Goal: Check status: Check status

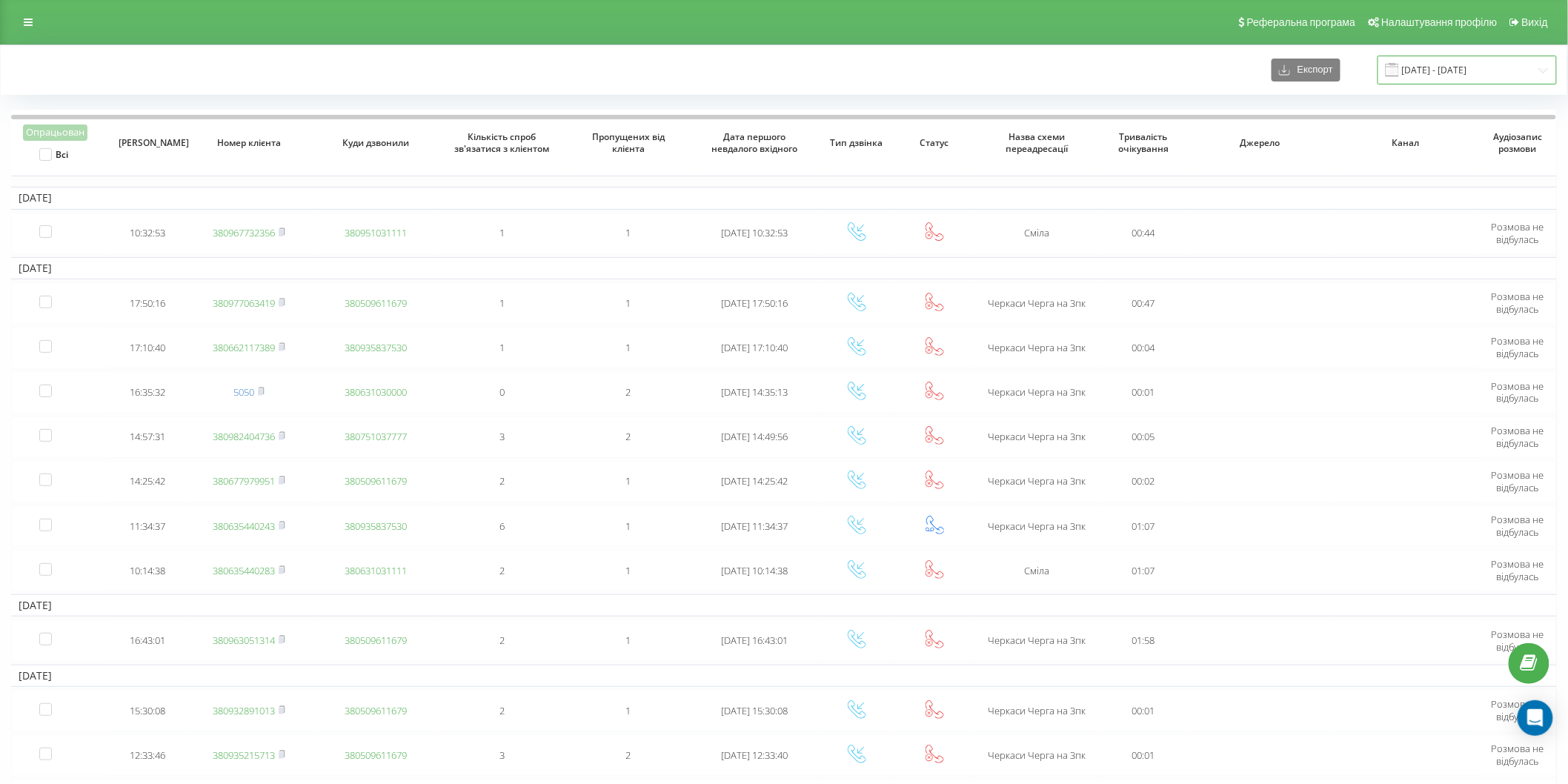
click at [1468, 68] on input "06.10.2024 - 06.11.2024" at bounding box center [1468, 70] width 180 height 29
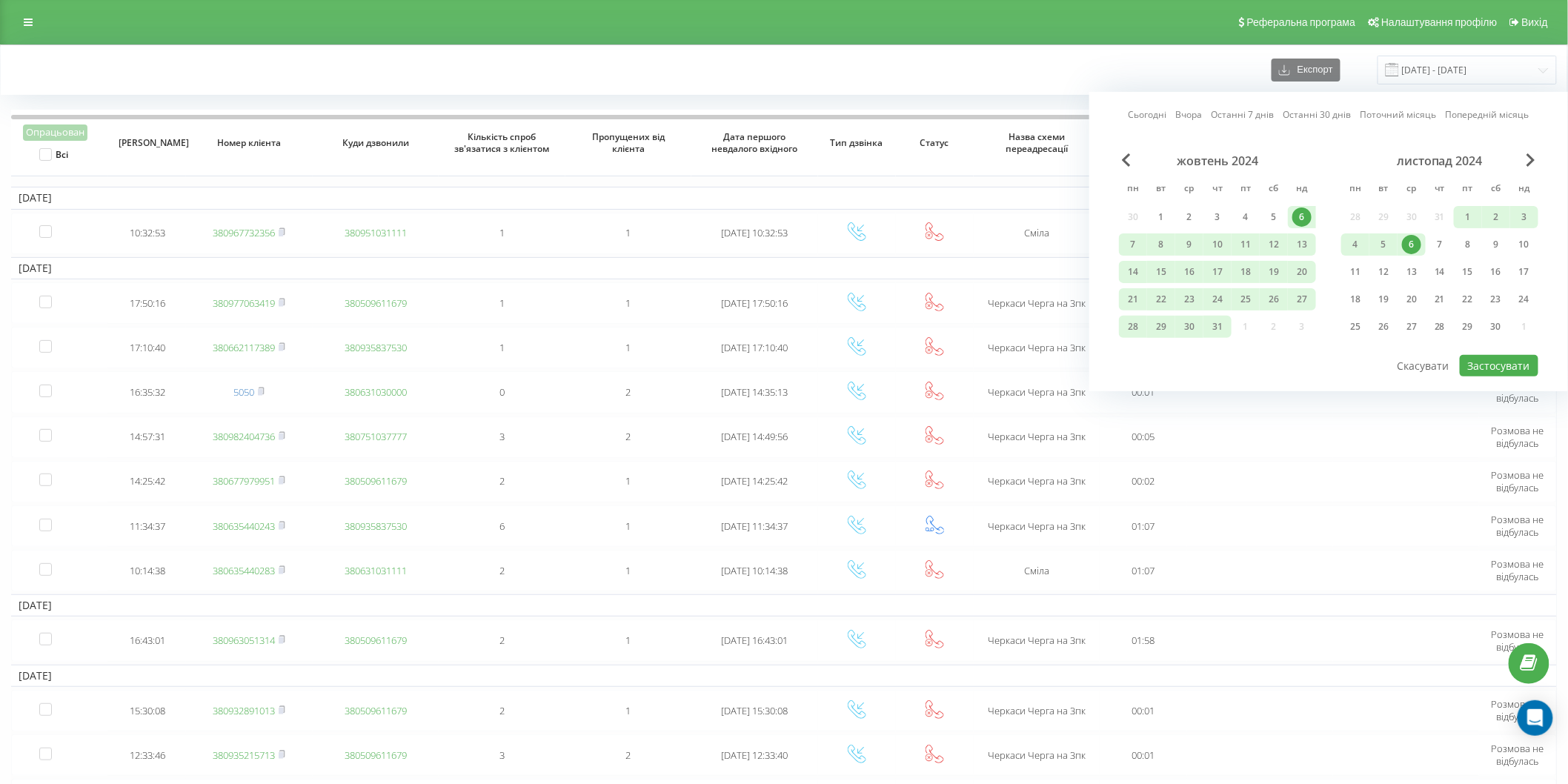
click at [1132, 113] on link "Сьогодні" at bounding box center [1148, 115] width 38 height 14
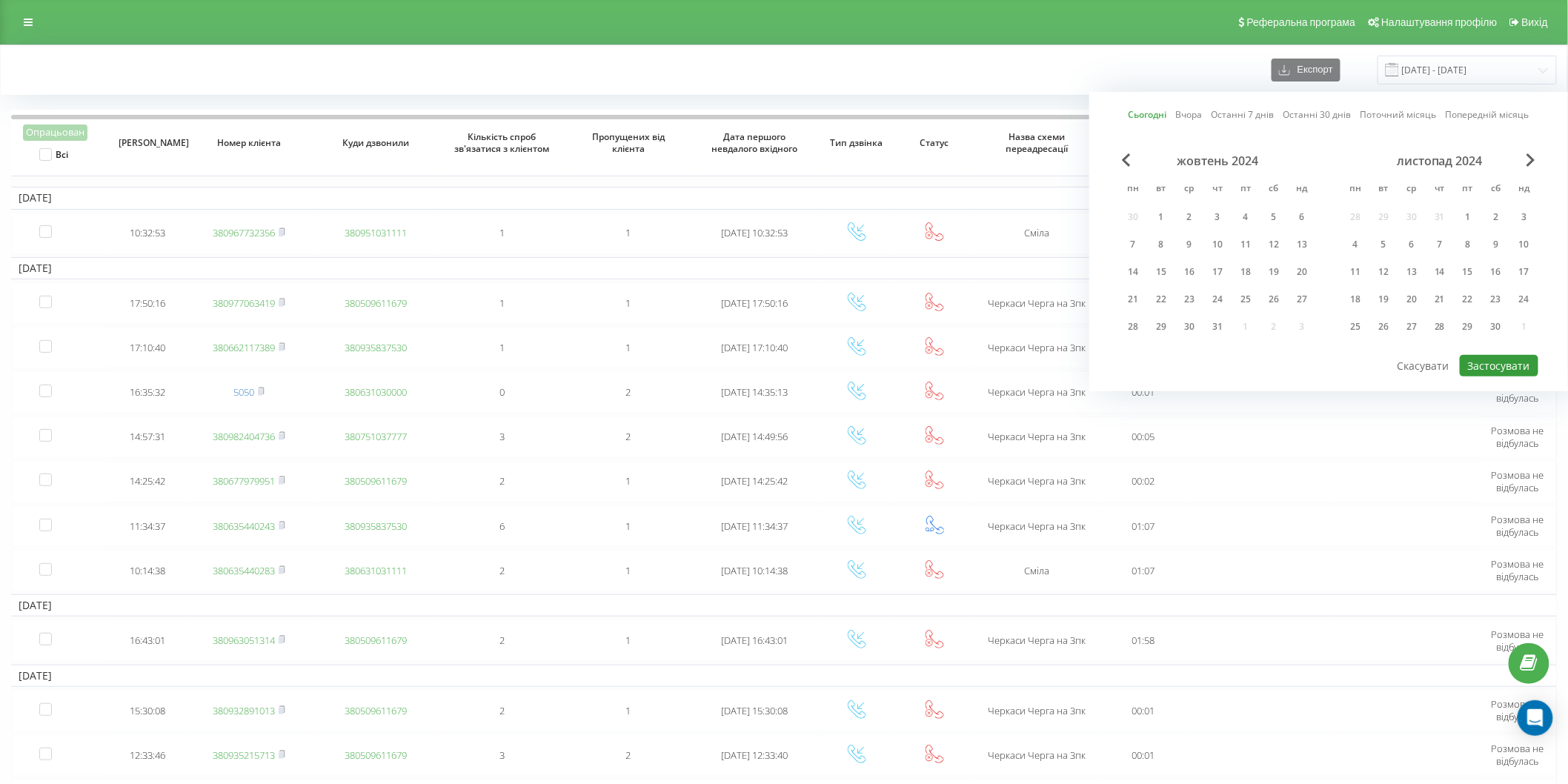
click at [1501, 356] on button "Застосувати" at bounding box center [1499, 366] width 78 height 22
type input "[DATE] - [DATE]"
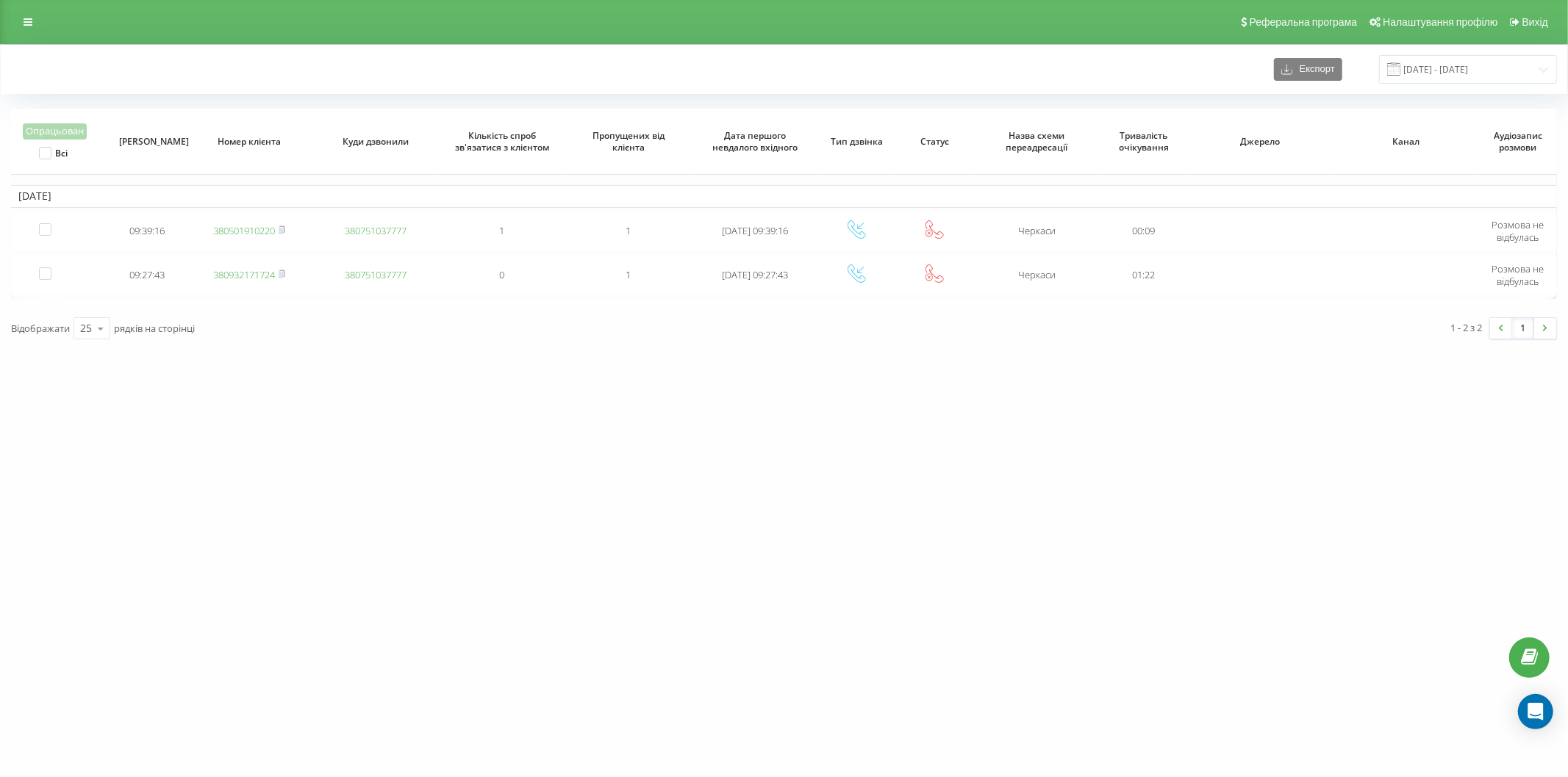
drag, startPoint x: 30, startPoint y: 24, endPoint x: 34, endPoint y: 50, distance: 26.3
click at [30, 24] on icon at bounding box center [27, 22] width 9 height 10
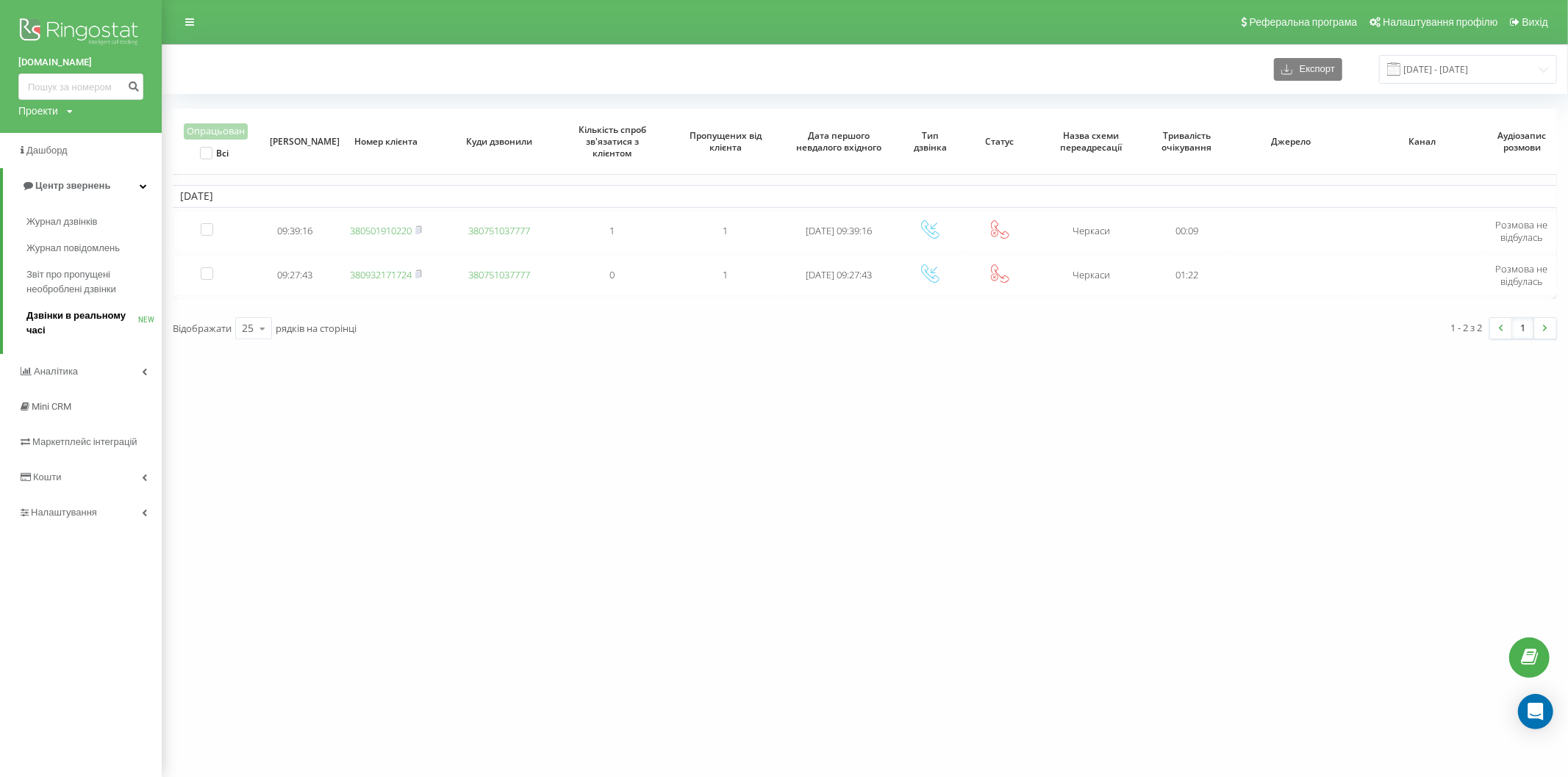
click at [82, 328] on span "Дзвінки в реальному часі" at bounding box center [82, 323] width 112 height 29
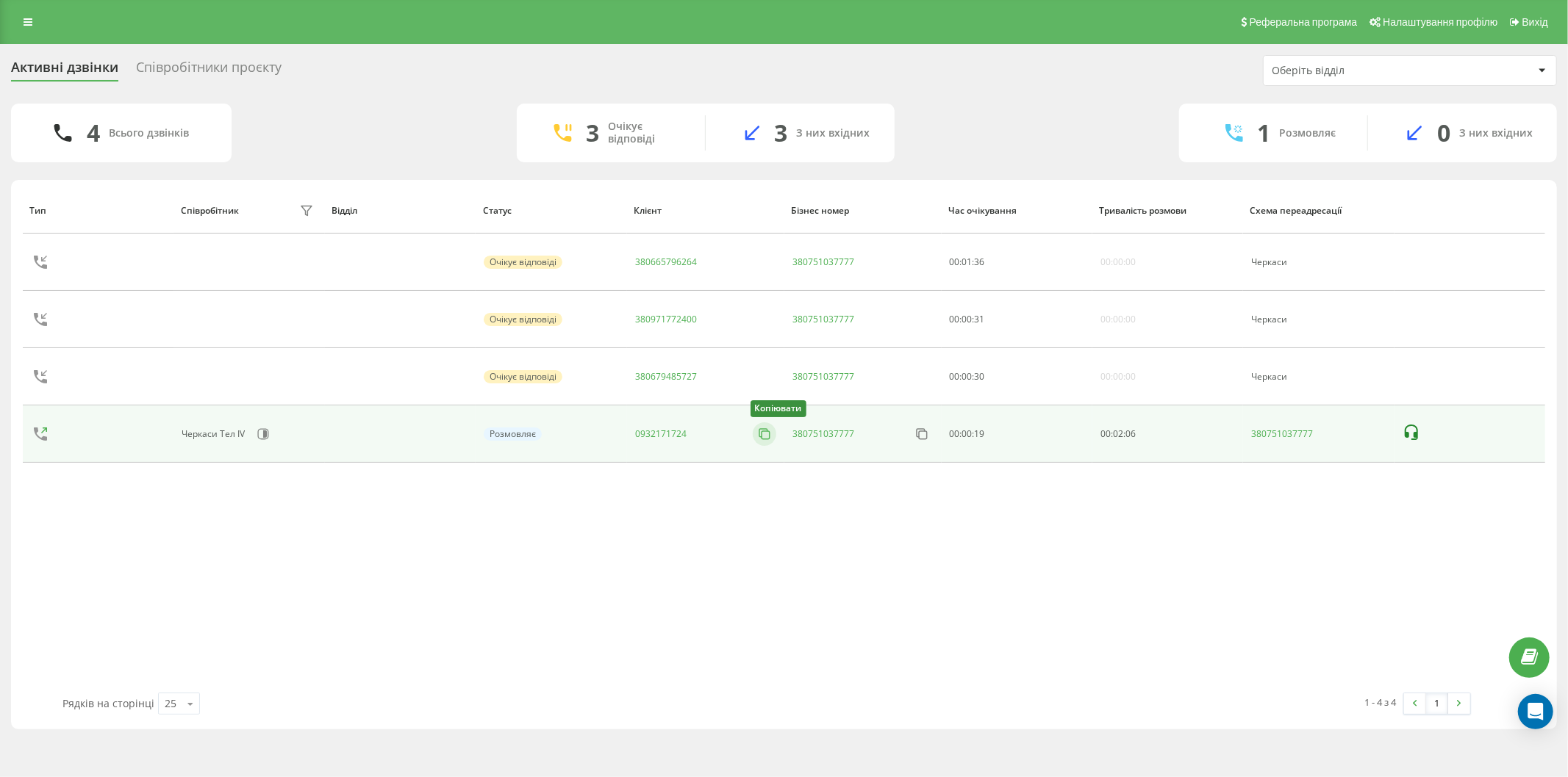
click at [766, 433] on icon at bounding box center [764, 434] width 15 height 15
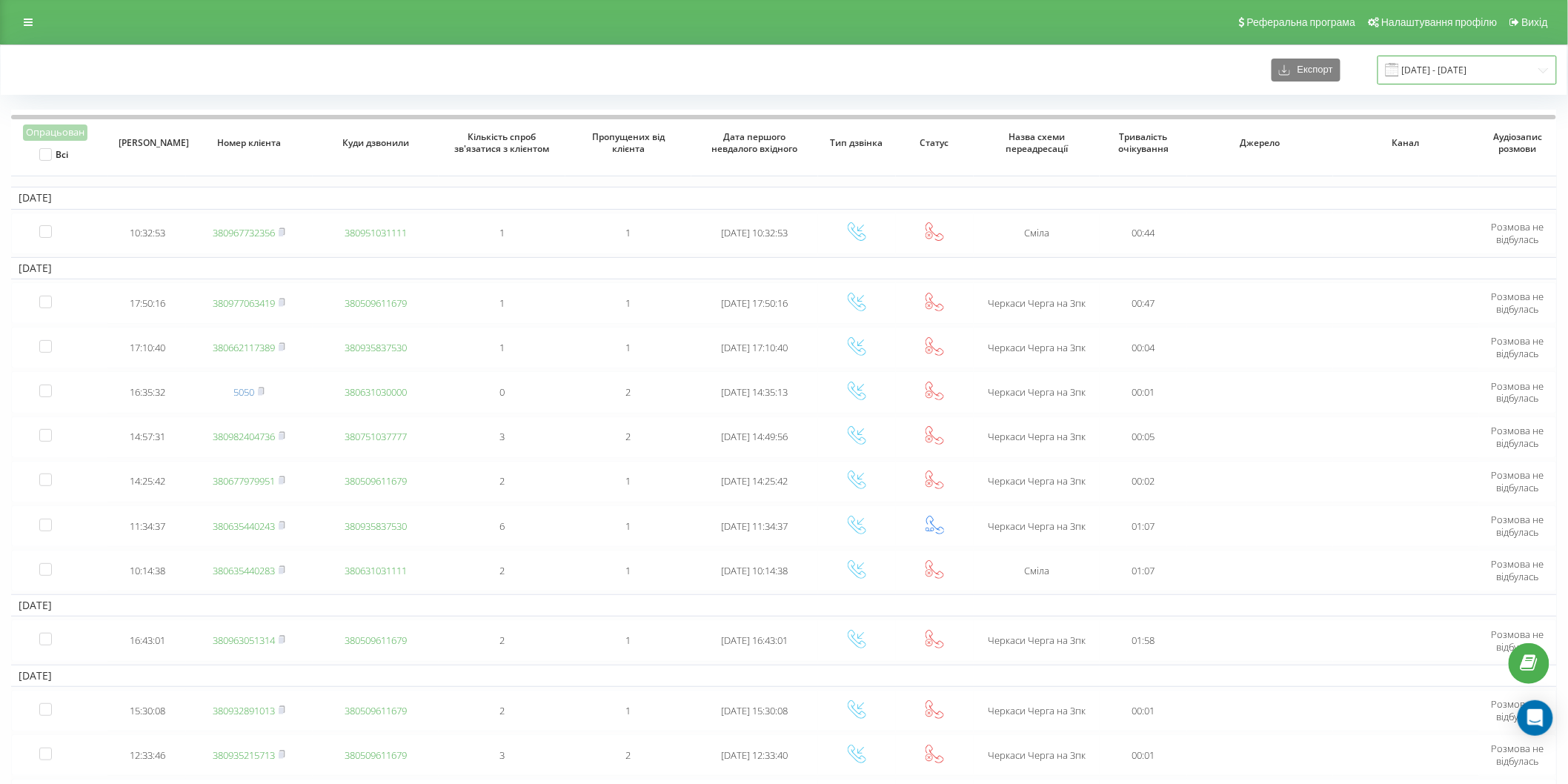
click at [1493, 65] on input "[DATE] - [DATE]" at bounding box center [1468, 70] width 180 height 29
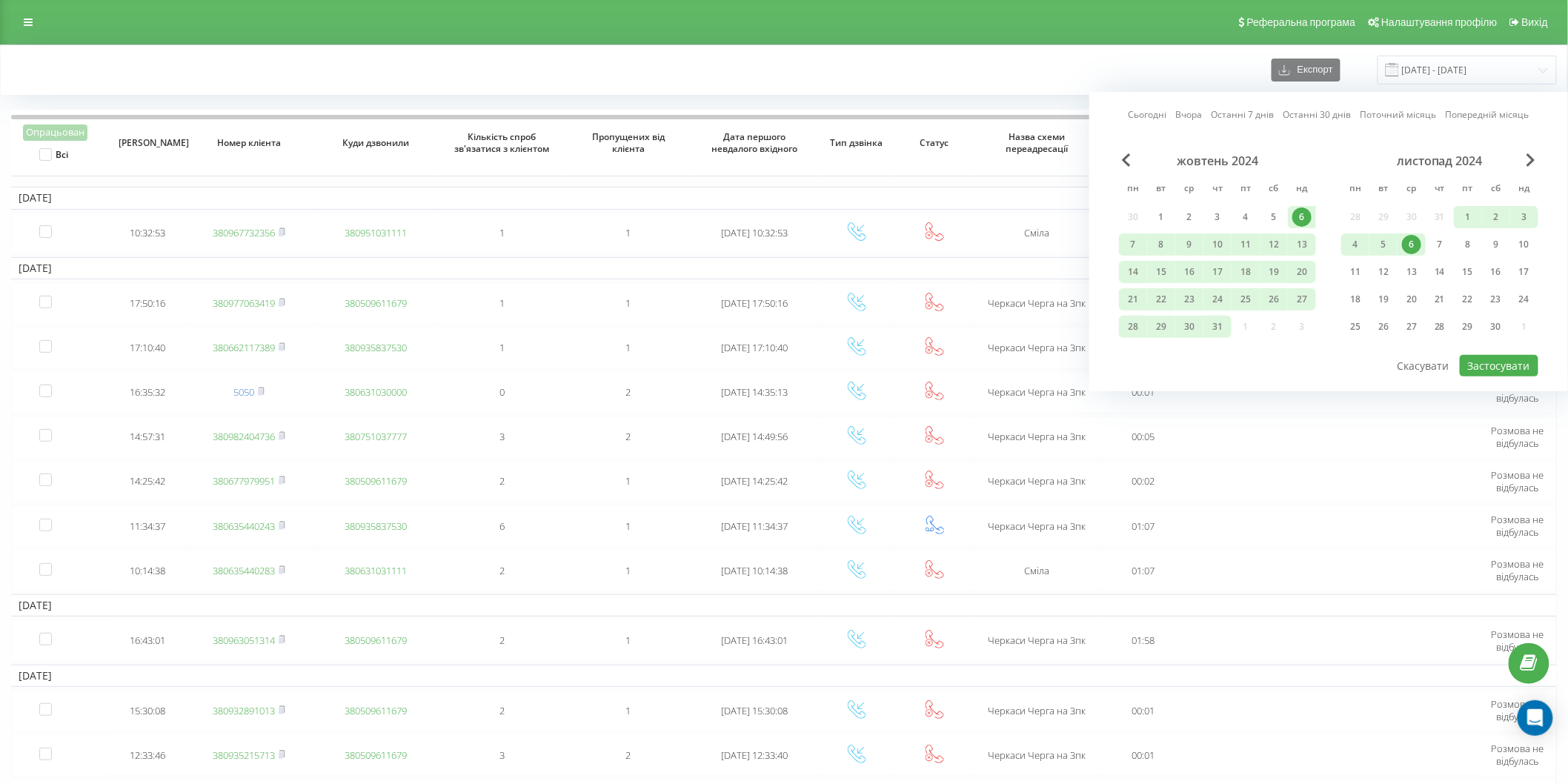
click at [1153, 109] on link "Сьогодні" at bounding box center [1148, 115] width 38 height 14
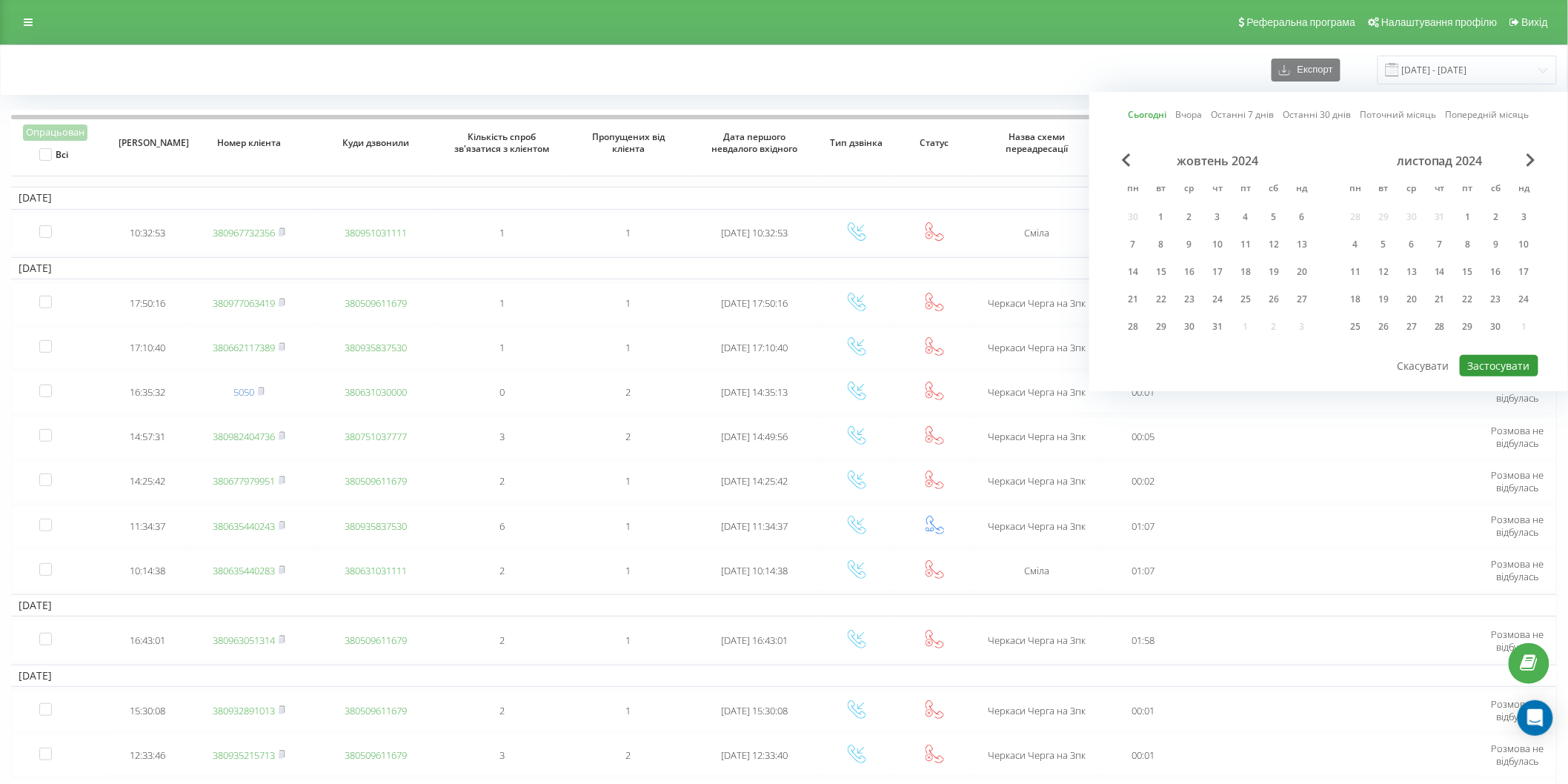
click at [1506, 360] on button "Застосувати" at bounding box center [1499, 366] width 78 height 22
type input "[DATE] - [DATE]"
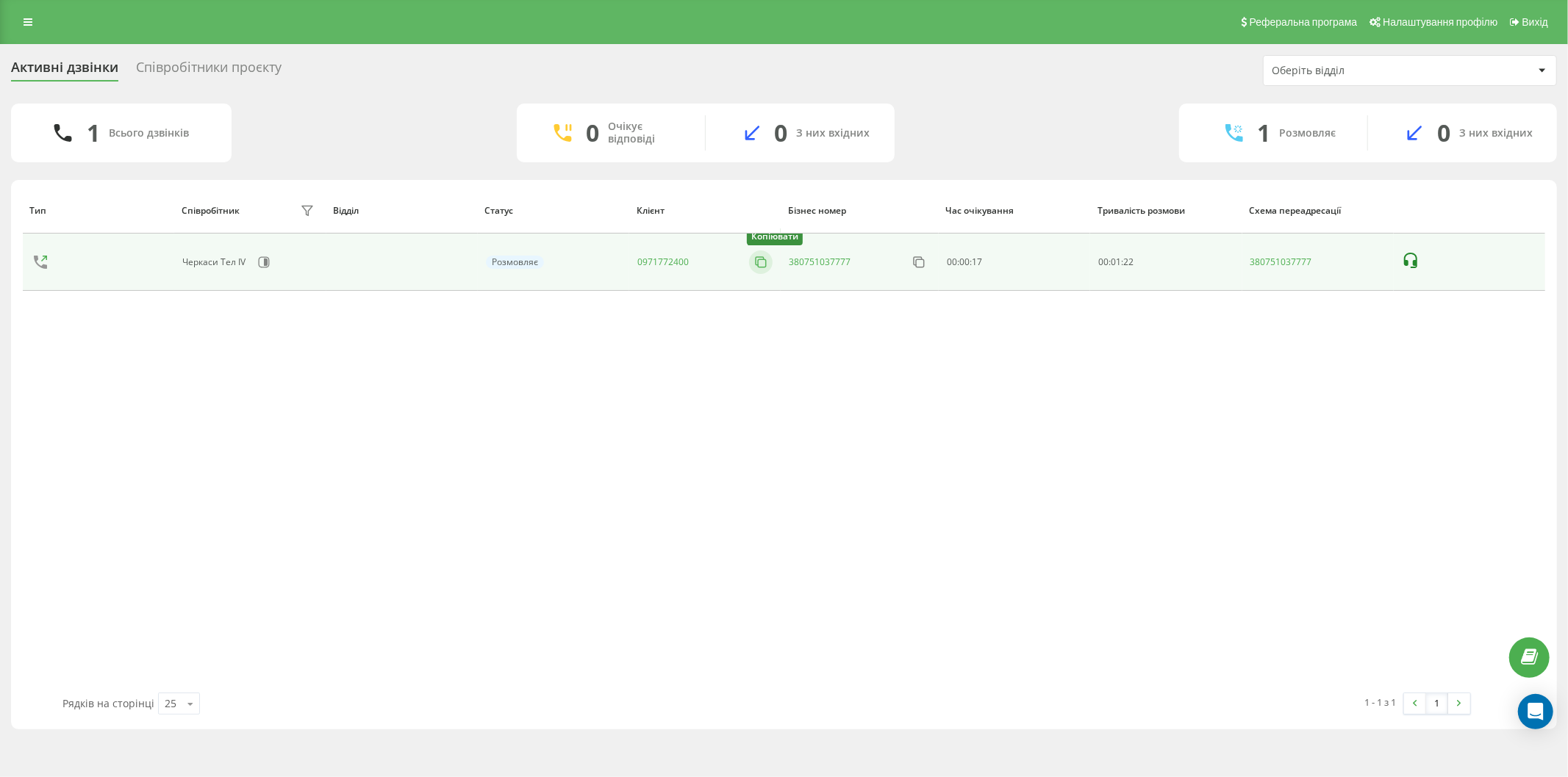
click at [762, 261] on icon at bounding box center [761, 262] width 15 height 15
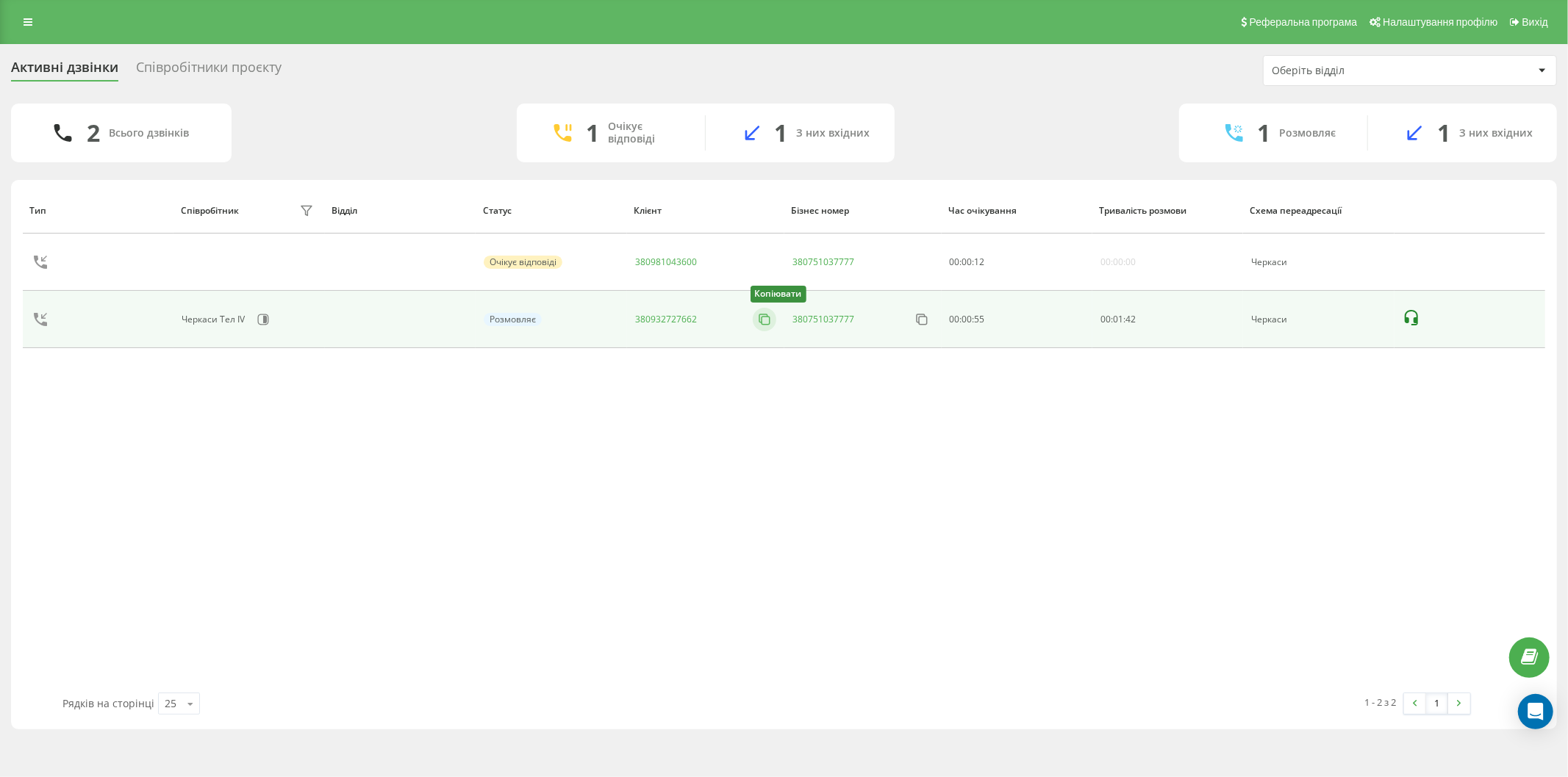
click at [767, 319] on icon at bounding box center [764, 320] width 15 height 15
